Goal: Task Accomplishment & Management: Complete application form

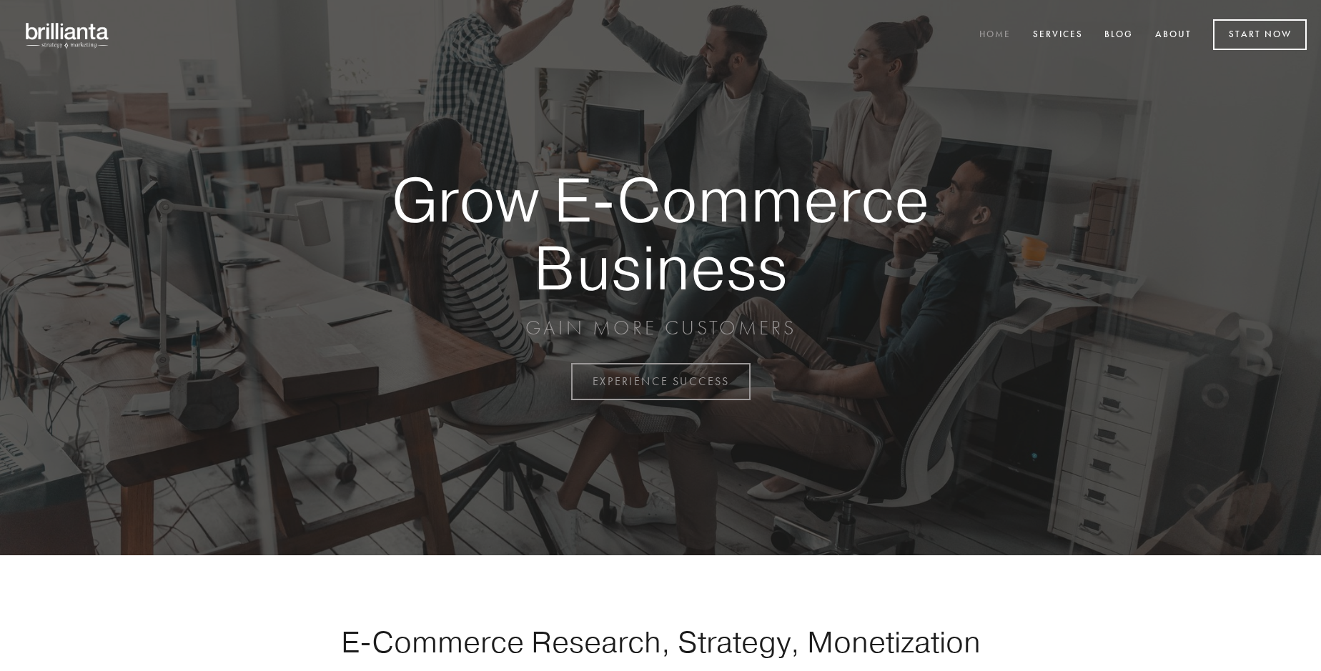
scroll to position [3748, 0]
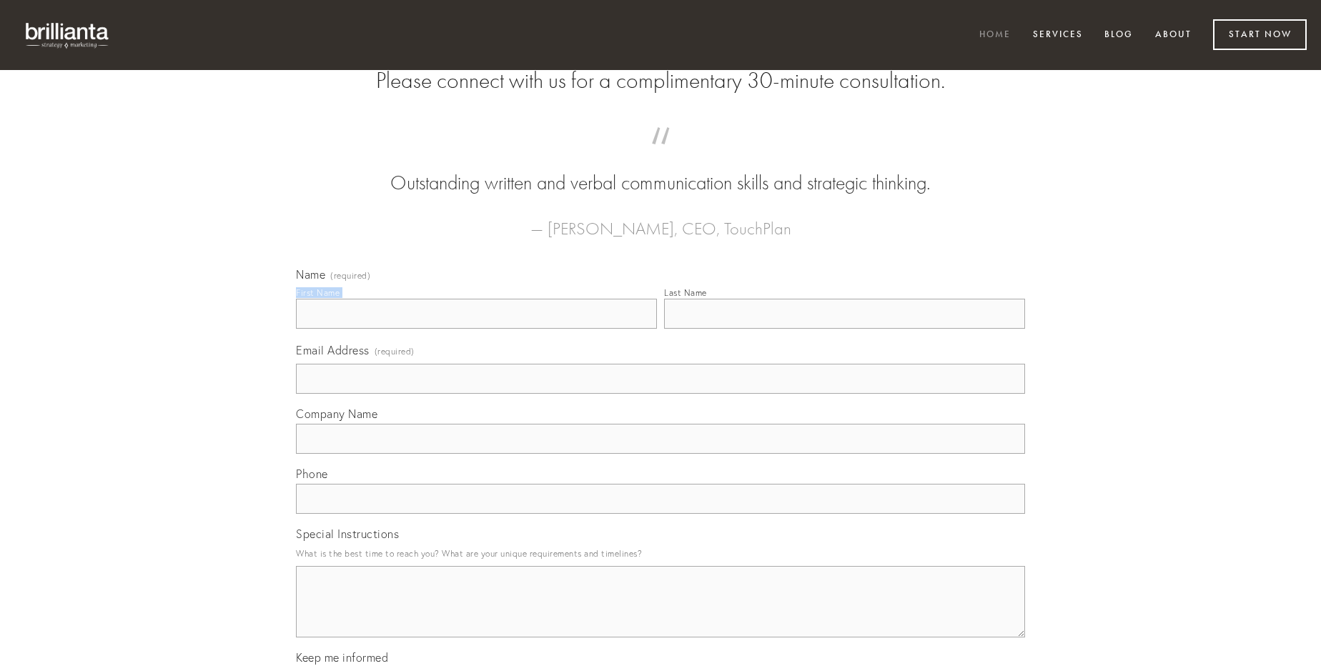
type input "[PERSON_NAME]"
click at [844, 329] on input "Last Name" at bounding box center [844, 314] width 361 height 30
type input "[PERSON_NAME]"
click at [661, 394] on input "Email Address (required)" at bounding box center [660, 379] width 729 height 30
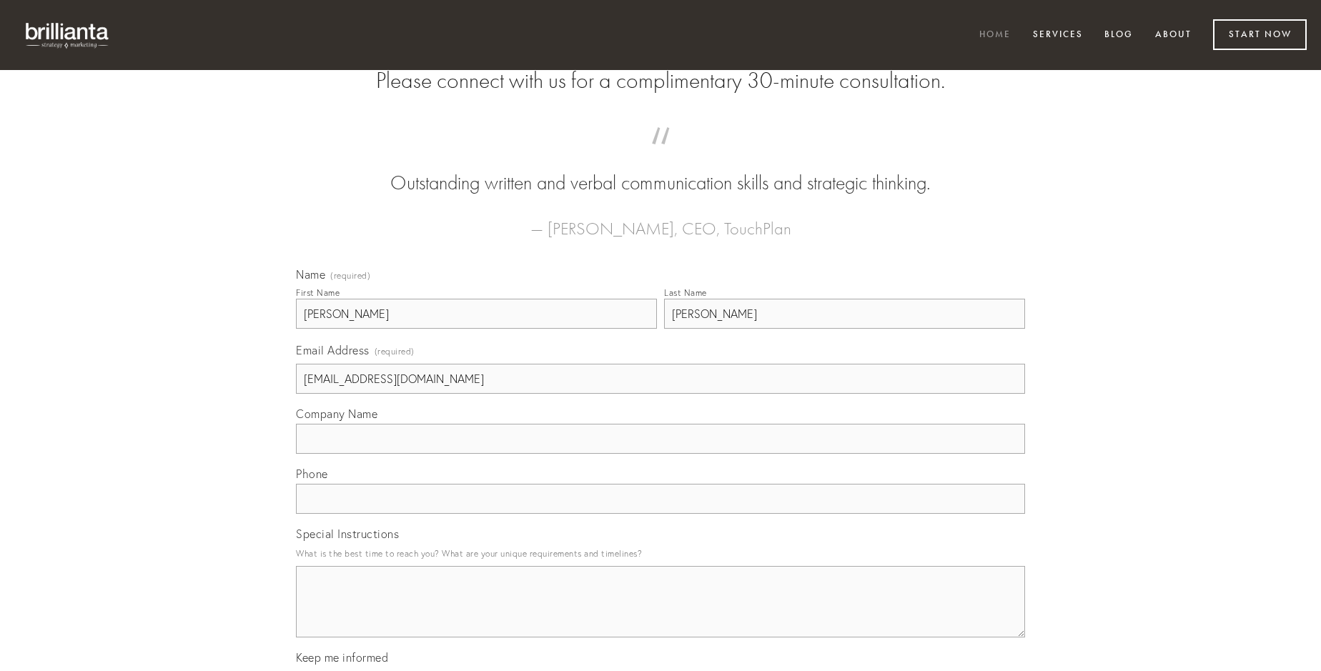
type input "[EMAIL_ADDRESS][DOMAIN_NAME]"
click at [661, 454] on input "Company Name" at bounding box center [660, 439] width 729 height 30
type input "tempus"
click at [661, 514] on input "text" at bounding box center [660, 499] width 729 height 30
click at [661, 615] on textarea "Special Instructions" at bounding box center [660, 601] width 729 height 71
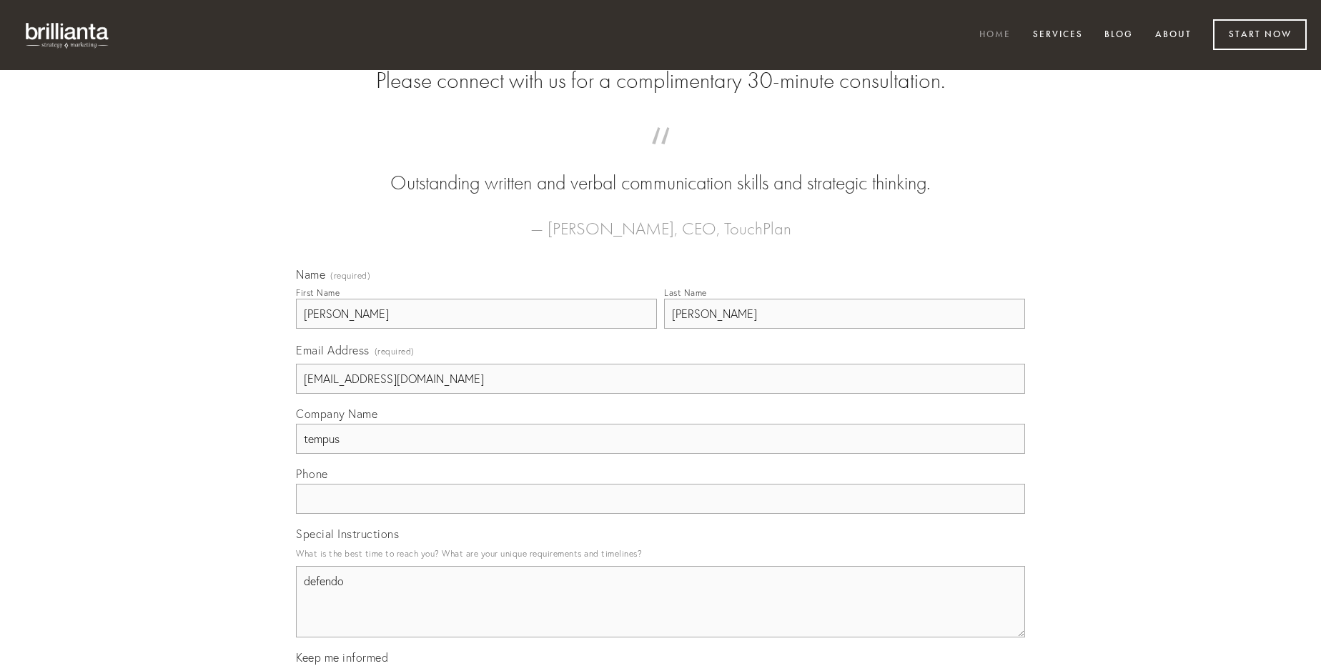
type textarea "defendo"
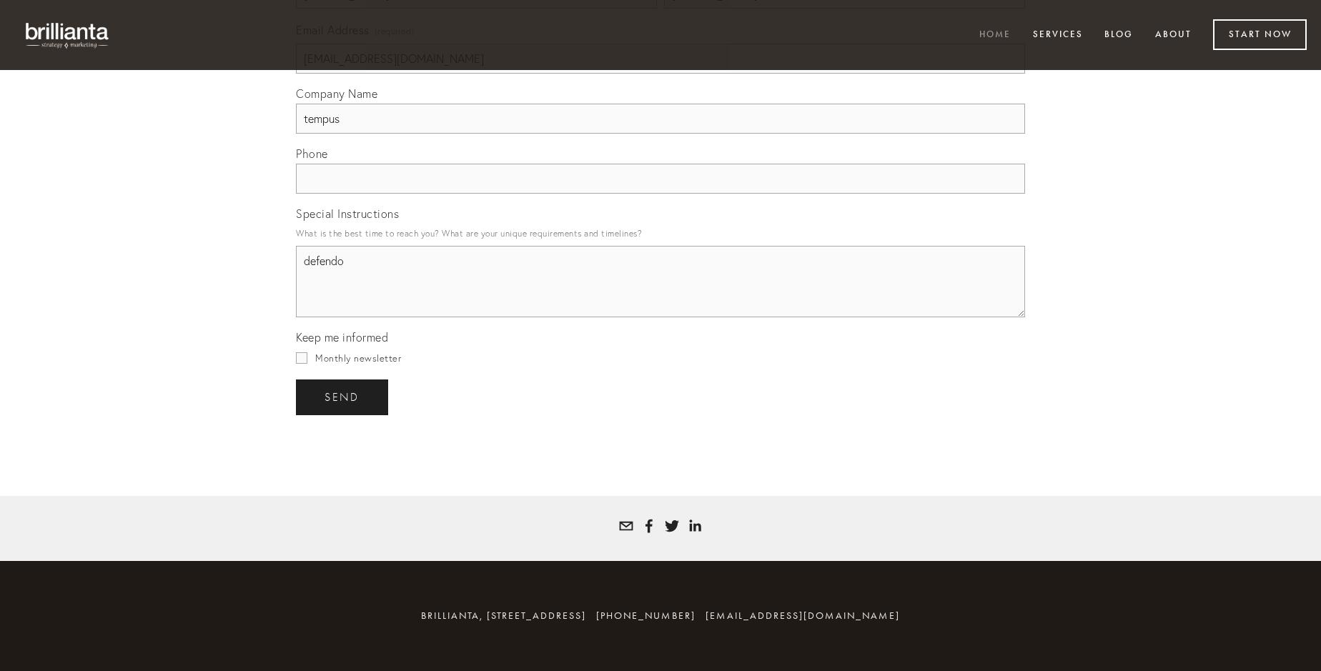
click at [343, 397] on span "send" at bounding box center [342, 397] width 35 height 13
